Goal: Task Accomplishment & Management: Use online tool/utility

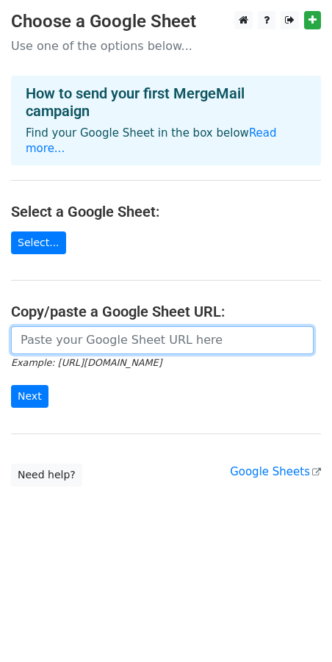
click at [40, 330] on input "url" at bounding box center [162, 340] width 303 height 28
paste input "[URL][DOMAIN_NAME]"
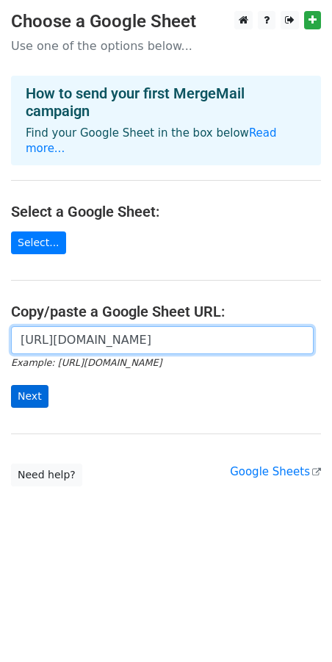
type input "[URL][DOMAIN_NAME]"
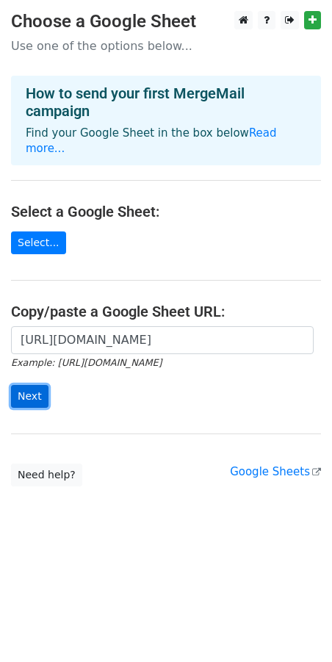
click at [27, 385] on input "Next" at bounding box center [29, 396] width 37 height 23
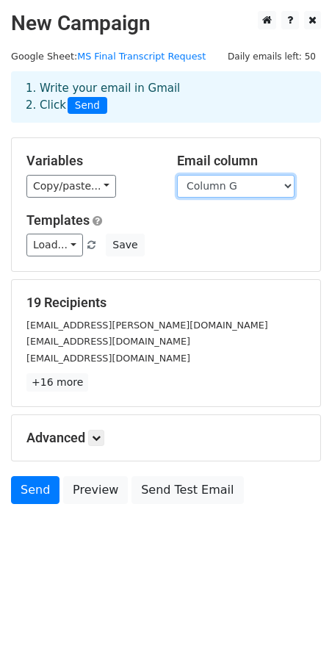
click at [245, 186] on select "Column A Column B Column C Column D Column E Column F Column G Column H Column …" at bounding box center [236, 186] width 118 height 23
drag, startPoint x: 55, startPoint y: 380, endPoint x: 68, endPoint y: 381, distance: 13.3
click at [55, 380] on link "+16 more" at bounding box center [57, 382] width 62 height 18
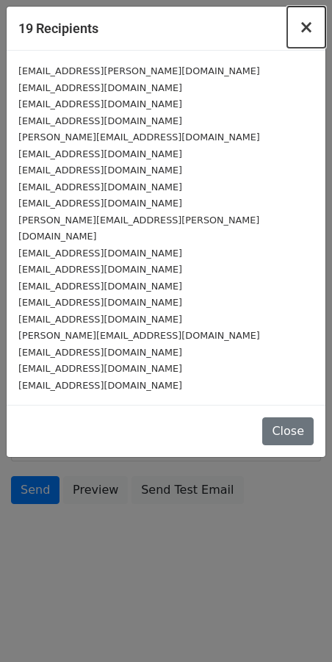
click at [309, 30] on span "×" at bounding box center [306, 27] width 15 height 21
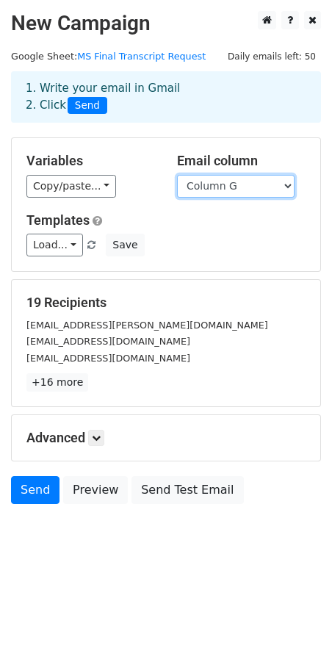
click at [238, 188] on select "Column A Column B Column C Column D Column E Column F Column G Column H Column …" at bounding box center [236, 186] width 118 height 23
click at [177, 175] on select "Column A Column B Column C Column D Column E Column F Column G Column H Column …" at bounding box center [236, 186] width 118 height 23
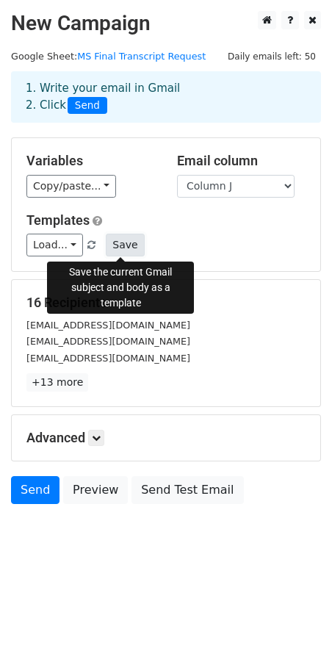
click at [120, 244] on button "Save" at bounding box center [125, 245] width 38 height 23
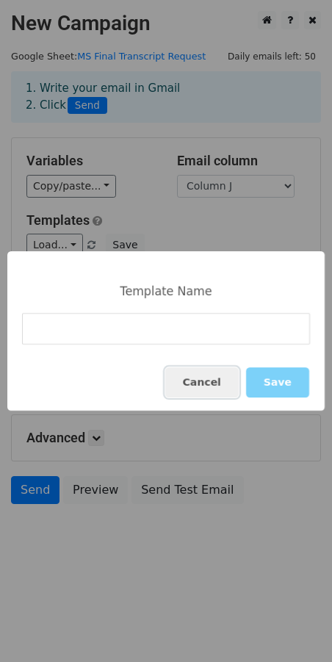
click at [218, 379] on button "Cancel" at bounding box center [202, 383] width 74 height 30
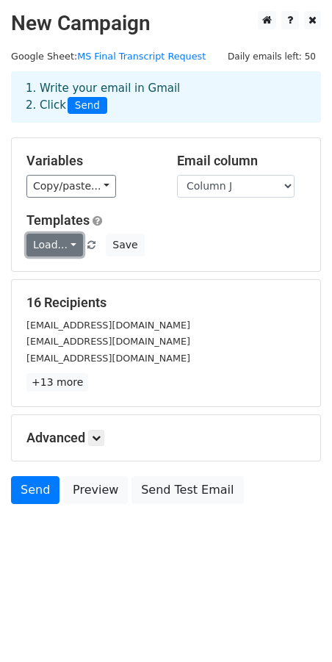
click at [65, 243] on link "Load..." at bounding box center [54, 245] width 57 height 23
drag, startPoint x: 206, startPoint y: 235, endPoint x: 179, endPoint y: 236, distance: 27.2
click at [206, 235] on div "Load... No templates saved Save" at bounding box center [165, 245] width 301 height 23
click at [96, 440] on icon at bounding box center [96, 438] width 9 height 9
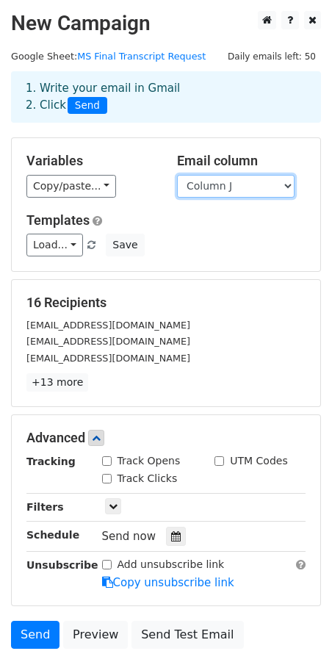
click at [235, 187] on select "Column A Column B Column C Column D Column E Column F Column G Column H Column …" at bounding box center [236, 186] width 118 height 23
select select "Column G"
click at [177, 175] on select "Column A Column B Column C Column D Column E Column F Column G Column H Column …" at bounding box center [236, 186] width 118 height 23
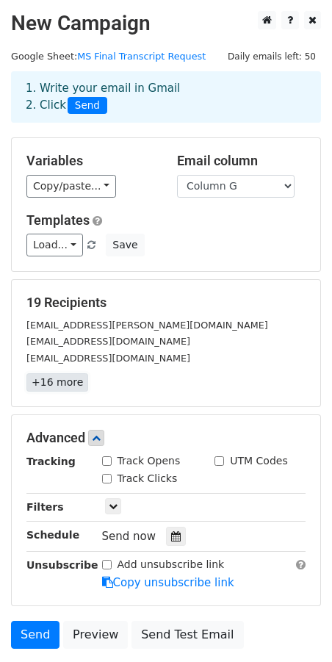
click at [45, 384] on link "+16 more" at bounding box center [57, 382] width 62 height 18
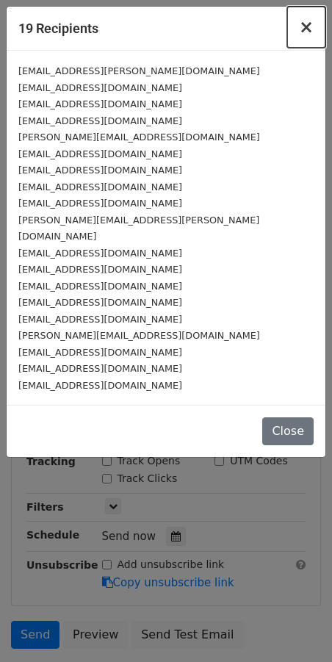
click at [306, 29] on span "×" at bounding box center [306, 27] width 15 height 21
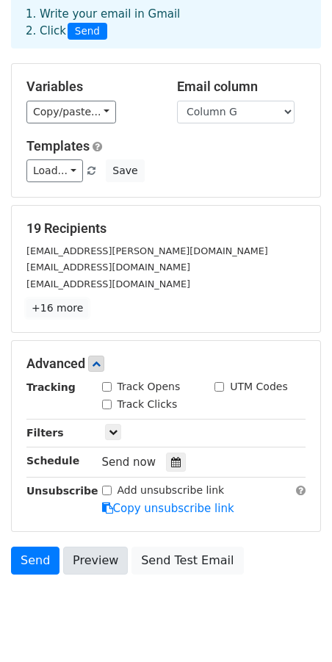
scroll to position [76, 0]
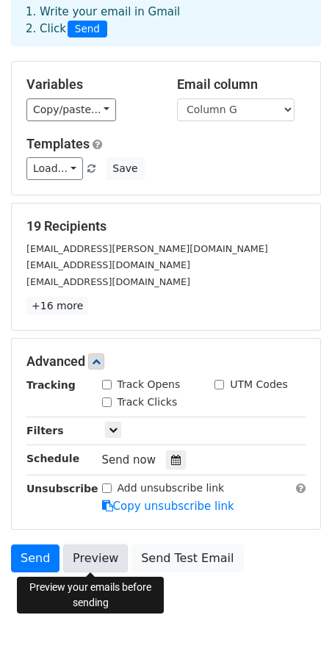
click at [87, 560] on link "Preview" at bounding box center [95, 559] width 65 height 28
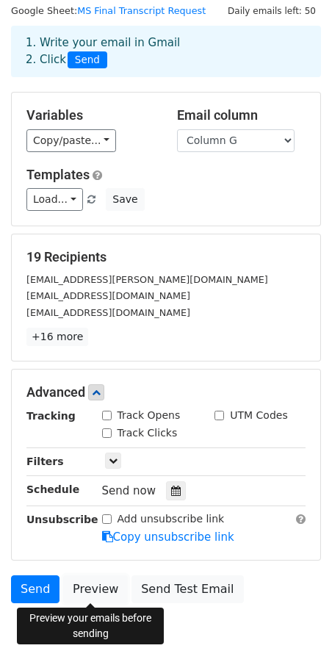
scroll to position [112, 0]
